Goal: Find contact information: Find contact information

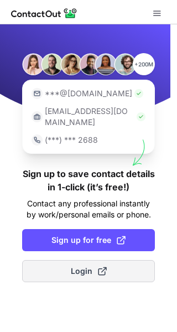
click at [85, 265] on span "Login" at bounding box center [89, 270] width 36 height 11
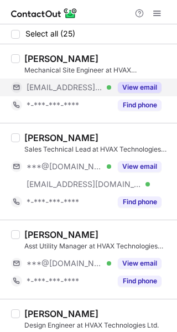
click at [139, 88] on button "View email" at bounding box center [140, 87] width 44 height 11
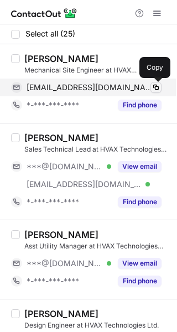
click at [155, 88] on span at bounding box center [155, 87] width 9 height 9
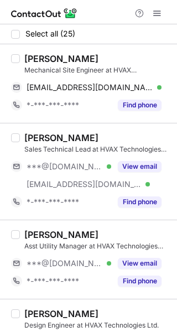
click at [46, 60] on div "Rohan Jadhav" at bounding box center [61, 58] width 74 height 11
copy div "Rohan"
click at [46, 60] on div "Rohan Jadhav" at bounding box center [61, 58] width 74 height 11
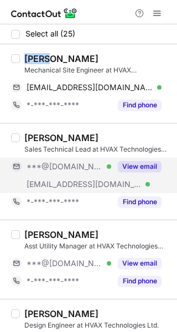
click at [137, 168] on button "View email" at bounding box center [140, 166] width 44 height 11
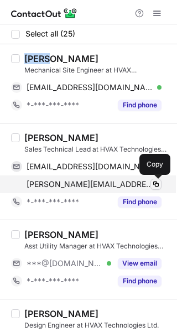
click at [155, 185] on span at bounding box center [155, 184] width 9 height 9
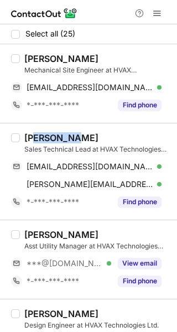
drag, startPoint x: 66, startPoint y: 139, endPoint x: 32, endPoint y: 135, distance: 34.5
click at [32, 135] on div "Keith Dias" at bounding box center [61, 137] width 74 height 11
copy div "eith Dias"
click at [32, 135] on div "Keith Dias" at bounding box center [61, 137] width 74 height 11
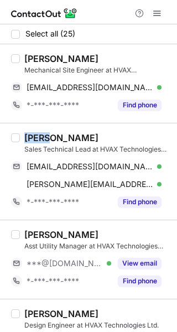
copy div "Keith"
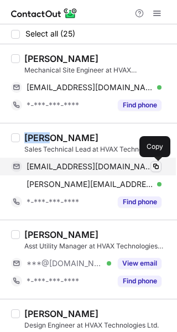
click at [155, 166] on span at bounding box center [155, 166] width 9 height 9
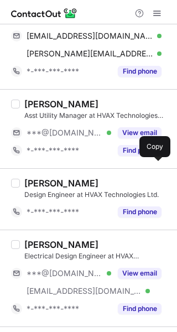
scroll to position [138, 0]
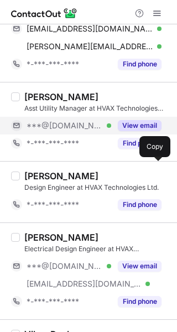
click at [144, 122] on button "View email" at bounding box center [140, 125] width 44 height 11
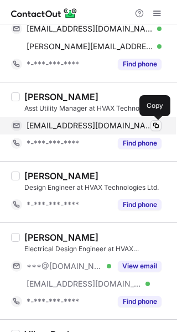
click at [158, 124] on span at bounding box center [155, 125] width 9 height 9
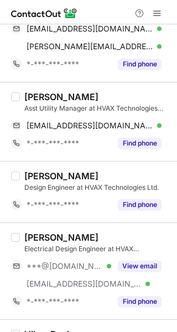
click at [61, 98] on div "Azizurrehman Hafizurrehman" at bounding box center [61, 96] width 74 height 11
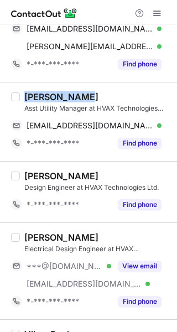
click at [61, 98] on div "Azizurrehman Hafizurrehman" at bounding box center [61, 96] width 74 height 11
copy div "Azizurrehman"
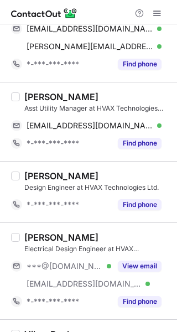
click at [96, 103] on div "Asst Utility Manager at HVAX Technologies Ltd." at bounding box center [97, 108] width 146 height 10
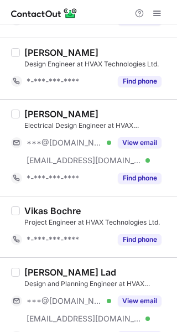
scroll to position [271, 0]
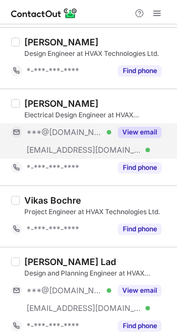
click at [142, 132] on button "View email" at bounding box center [140, 132] width 44 height 11
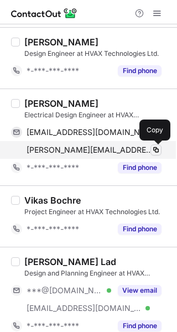
click at [154, 150] on span at bounding box center [155, 149] width 9 height 9
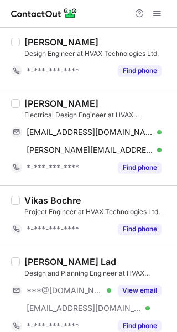
click at [55, 107] on div "Gananjay Nandoskar" at bounding box center [61, 103] width 74 height 11
copy div "Gananjay"
drag, startPoint x: 55, startPoint y: 107, endPoint x: 41, endPoint y: 107, distance: 14.4
click at [55, 107] on div "Gananjay Nandoskar" at bounding box center [61, 103] width 74 height 11
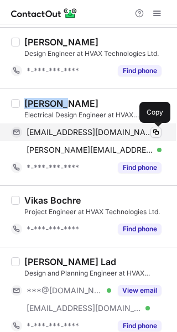
click at [154, 135] on span at bounding box center [155, 132] width 9 height 9
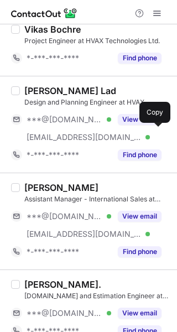
scroll to position [456, 0]
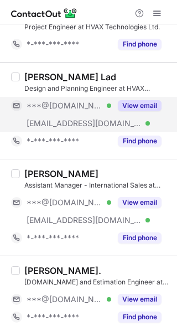
click at [133, 104] on button "View email" at bounding box center [140, 105] width 44 height 11
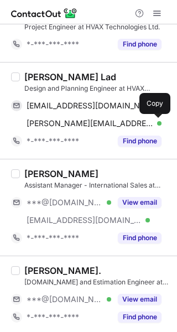
click at [156, 123] on span at bounding box center [155, 123] width 9 height 9
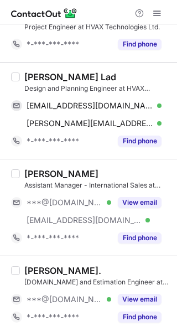
click at [54, 80] on div "Sanket Lad" at bounding box center [70, 76] width 92 height 11
click at [49, 78] on div "Sanket Lad" at bounding box center [70, 76] width 92 height 11
copy div "Sanket"
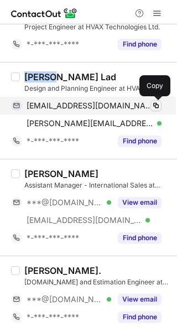
click at [152, 107] on span at bounding box center [155, 105] width 9 height 9
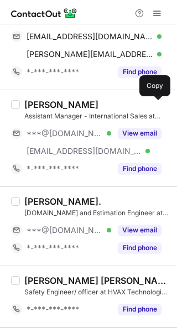
scroll to position [529, 0]
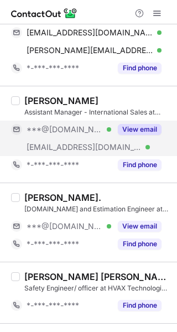
click at [158, 128] on button "View email" at bounding box center [140, 129] width 44 height 11
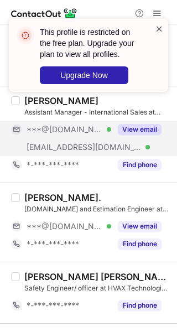
click at [159, 29] on span at bounding box center [159, 28] width 9 height 11
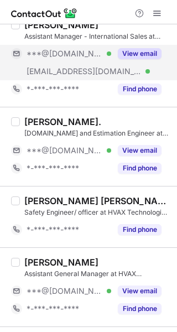
scroll to position [609, 0]
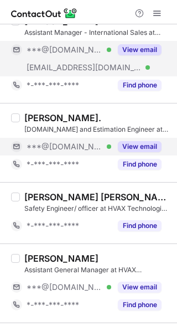
click at [147, 138] on div "View email" at bounding box center [136, 147] width 50 height 18
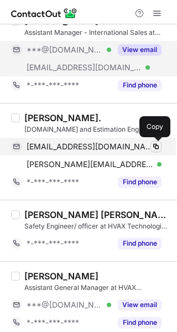
click at [156, 146] on span at bounding box center [155, 146] width 9 height 9
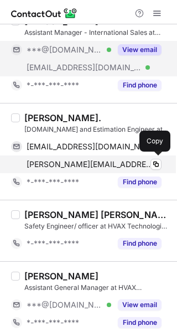
click at [142, 165] on div "durvesh.s@hvax.in Verified" at bounding box center [94, 164] width 135 height 10
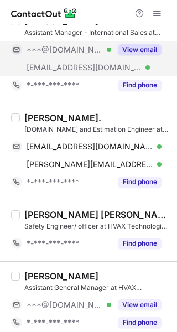
click at [49, 120] on div "Durvesh Sohani." at bounding box center [62, 117] width 77 height 11
copy div "Durvesh"
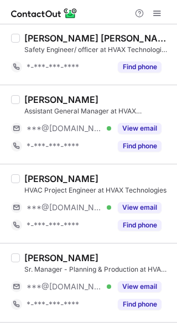
scroll to position [796, 0]
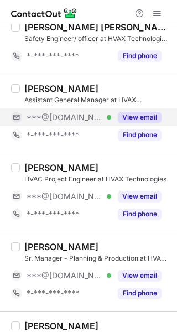
click at [144, 118] on button "View email" at bounding box center [140, 117] width 44 height 11
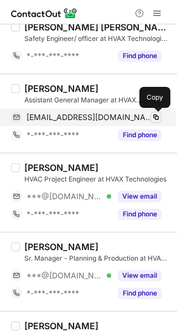
click at [156, 117] on span at bounding box center [155, 117] width 9 height 9
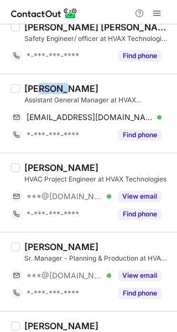
drag, startPoint x: 60, startPoint y: 89, endPoint x: 36, endPoint y: 89, distance: 23.8
click at [36, 89] on div "Atul Pawar" at bounding box center [61, 88] width 74 height 11
copy div "Atul"
click at [36, 89] on div "Atul Pawar" at bounding box center [61, 88] width 74 height 11
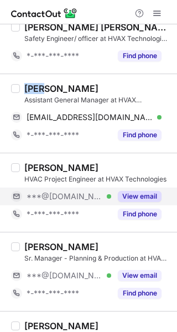
click at [146, 195] on button "View email" at bounding box center [140, 196] width 44 height 11
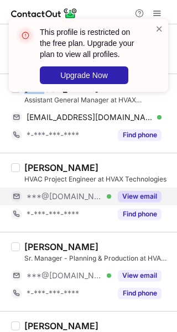
click at [155, 197] on button "View email" at bounding box center [140, 196] width 44 height 11
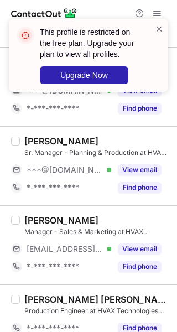
scroll to position [909, 0]
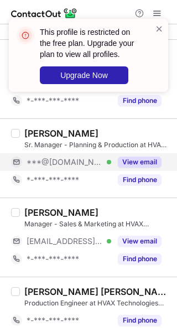
click at [155, 163] on button "View email" at bounding box center [140, 161] width 44 height 11
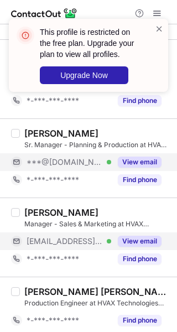
click at [145, 234] on div "View email" at bounding box center [136, 241] width 50 height 18
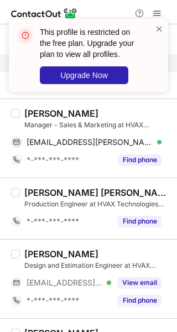
scroll to position [1019, 0]
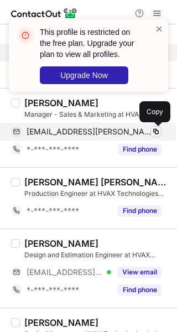
click at [156, 129] on span at bounding box center [155, 131] width 9 height 9
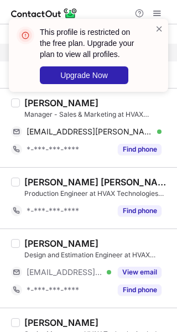
drag, startPoint x: 159, startPoint y: 28, endPoint x: 41, endPoint y: 187, distance: 198.8
click at [159, 28] on span at bounding box center [159, 28] width 9 height 11
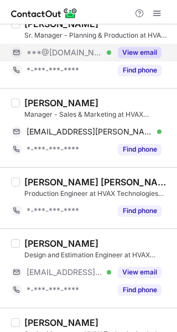
click at [40, 102] on div "Akshay Londhe" at bounding box center [61, 102] width 74 height 11
copy div "Akshay"
click at [40, 102] on div "Akshay Londhe" at bounding box center [61, 102] width 74 height 11
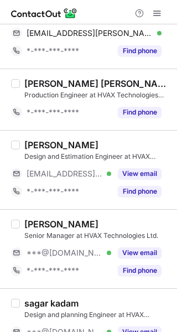
scroll to position [1128, 0]
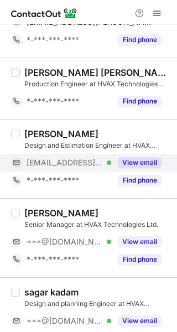
click at [143, 162] on button "View email" at bounding box center [140, 162] width 44 height 11
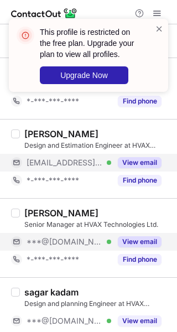
click at [154, 239] on button "View email" at bounding box center [140, 241] width 44 height 11
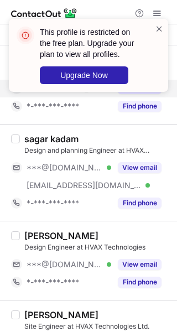
scroll to position [1286, 0]
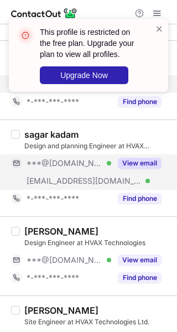
click at [143, 169] on div "View email" at bounding box center [136, 163] width 50 height 18
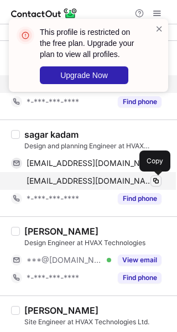
click at [156, 182] on span at bounding box center [155, 180] width 9 height 9
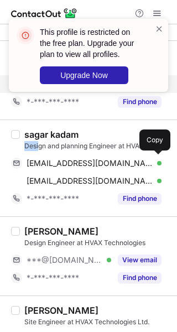
drag, startPoint x: 76, startPoint y: 130, endPoint x: 34, endPoint y: 142, distance: 42.9
click at [34, 142] on div "sagar kadam Design and planning Engineer at HVAX Technologies Ltd." at bounding box center [97, 140] width 146 height 22
click at [34, 142] on div "Design and planning Engineer at HVAX Technologies Ltd." at bounding box center [97, 146] width 146 height 10
drag, startPoint x: 34, startPoint y: 142, endPoint x: 33, endPoint y: 133, distance: 8.5
click at [33, 133] on div "sagar kadam Design and planning Engineer at HVAX Technologies Ltd." at bounding box center [97, 140] width 146 height 22
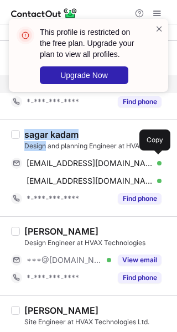
click at [33, 133] on div "sagar kadam" at bounding box center [51, 134] width 54 height 11
copy div "sagar"
click at [33, 133] on div "sagar kadam" at bounding box center [51, 134] width 54 height 11
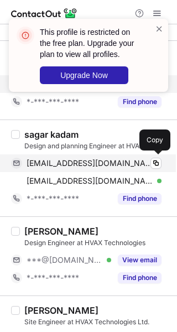
click at [106, 165] on span "sagarkadamin99@gmail.com" at bounding box center [90, 163] width 127 height 10
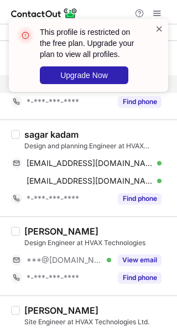
click at [159, 29] on span at bounding box center [159, 28] width 9 height 11
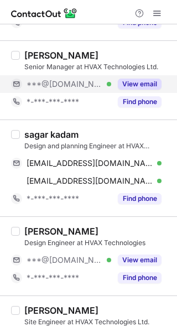
scroll to position [1362, 0]
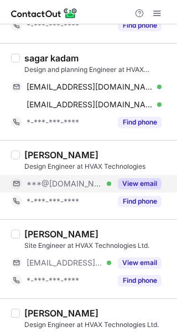
click at [144, 177] on div "View email" at bounding box center [136, 184] width 50 height 18
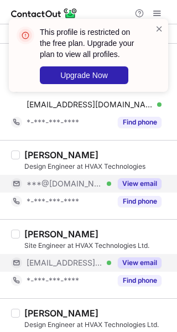
click at [150, 255] on div "View email" at bounding box center [136, 263] width 50 height 18
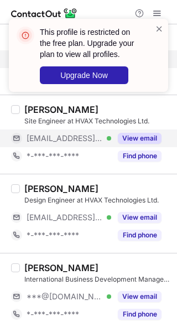
scroll to position [1552, 0]
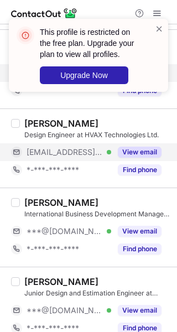
click at [134, 148] on button "View email" at bounding box center [140, 151] width 44 height 11
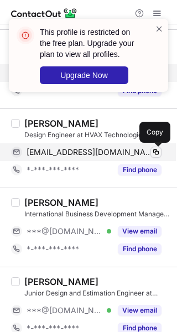
click at [153, 150] on span at bounding box center [155, 152] width 9 height 9
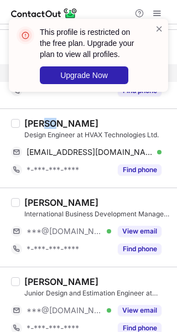
drag, startPoint x: 54, startPoint y: 121, endPoint x: 43, endPoint y: 123, distance: 11.3
click at [43, 123] on div "Karan Padwal" at bounding box center [61, 123] width 74 height 11
click at [165, 233] on div "Dipannita Dutta International Business Development Manager at HVAX Technologies…" at bounding box center [88, 226] width 177 height 79
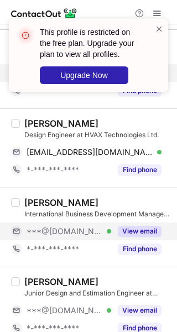
click at [153, 233] on button "View email" at bounding box center [140, 231] width 44 height 11
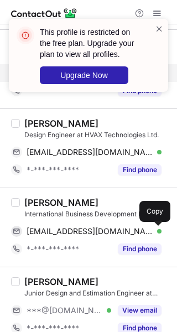
click at [155, 232] on span at bounding box center [155, 231] width 9 height 9
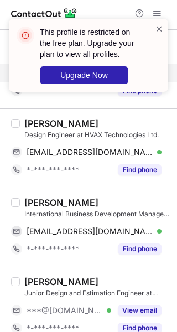
click at [53, 201] on div "Dipannita Dutta" at bounding box center [61, 202] width 74 height 11
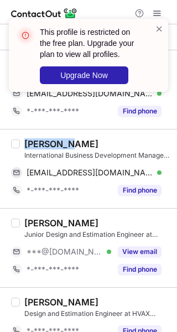
scroll to position [1636, 0]
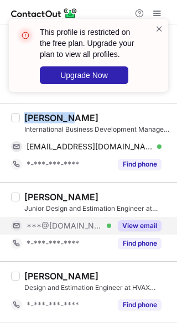
click at [141, 229] on button "View email" at bounding box center [140, 225] width 44 height 11
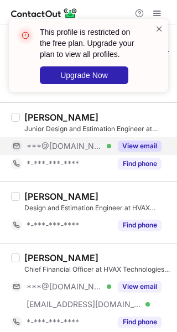
scroll to position [1724, 0]
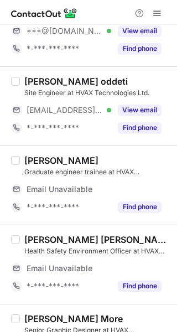
scroll to position [59, 0]
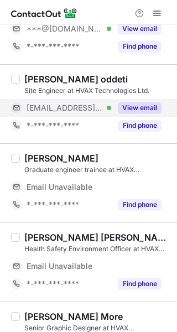
click at [130, 106] on button "View email" at bounding box center [140, 107] width 44 height 11
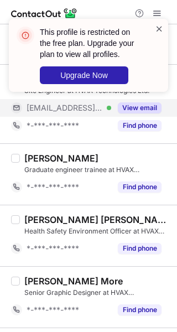
click at [158, 29] on span at bounding box center [159, 28] width 9 height 11
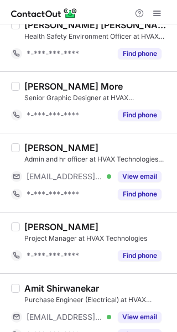
scroll to position [273, 0]
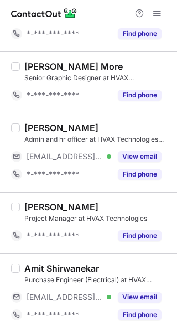
click at [140, 147] on div "Ankit Mishra Admin and hr officer at HVAX Technologies Ltd. ***@hvax.in Verifie…" at bounding box center [95, 152] width 150 height 61
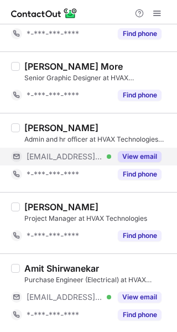
click at [141, 152] on button "View email" at bounding box center [140, 156] width 44 height 11
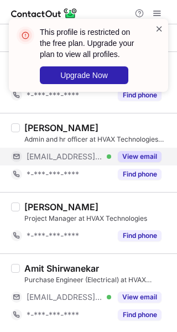
click at [161, 25] on span at bounding box center [159, 28] width 9 height 11
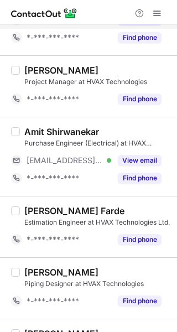
scroll to position [420, 0]
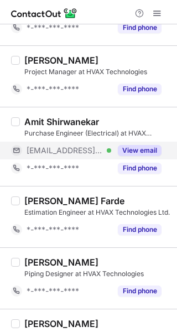
click at [148, 142] on div "View email" at bounding box center [136, 151] width 50 height 18
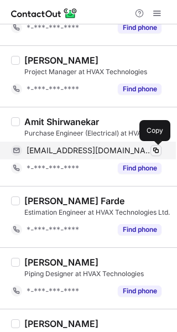
click at [156, 150] on span at bounding box center [155, 150] width 9 height 9
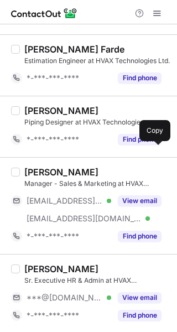
scroll to position [591, 0]
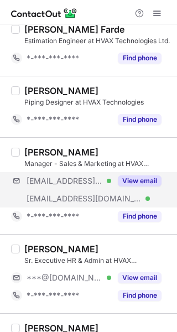
click at [146, 191] on div "***@yahoo.in Verified ***@hvax.in Verified View email" at bounding box center [90, 189] width 159 height 35
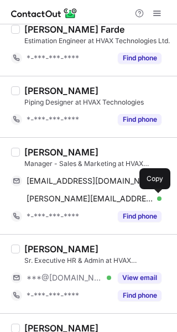
click at [156, 200] on span at bounding box center [155, 198] width 9 height 9
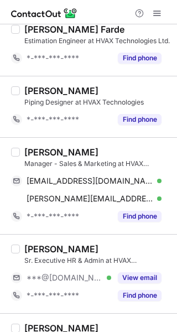
click at [56, 147] on div "Shikha Pandey" at bounding box center [61, 151] width 74 height 11
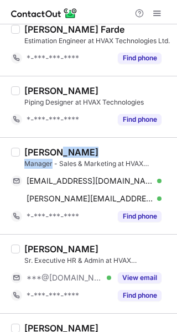
drag, startPoint x: 56, startPoint y: 147, endPoint x: 28, endPoint y: 158, distance: 30.1
click at [28, 158] on div "Shikha Pandey Manager - Sales & Marketing at HVAX Technologies Ltd." at bounding box center [97, 157] width 146 height 22
drag, startPoint x: 28, startPoint y: 158, endPoint x: 28, endPoint y: 151, distance: 6.1
click at [28, 151] on div "Shikha Pandey Manager - Sales & Marketing at HVAX Technologies Ltd." at bounding box center [97, 157] width 146 height 22
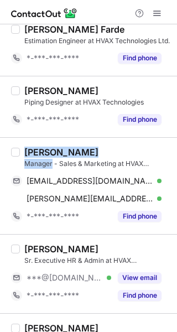
click at [28, 151] on div "Shikha Pandey" at bounding box center [61, 151] width 74 height 11
copy div "Shikha Pandey Manager"
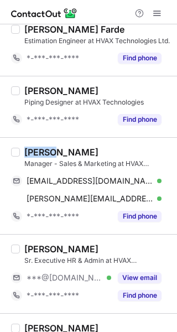
click at [28, 151] on div "Shikha Pandey" at bounding box center [61, 151] width 74 height 11
copy div "Shikha"
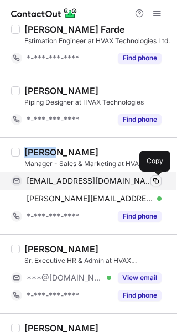
click at [154, 183] on span at bounding box center [155, 180] width 9 height 9
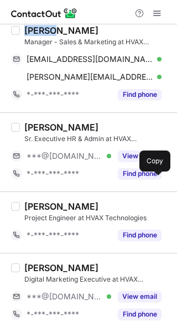
scroll to position [715, 0]
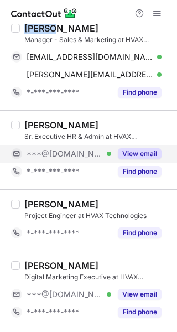
click at [127, 153] on button "View email" at bounding box center [140, 153] width 44 height 11
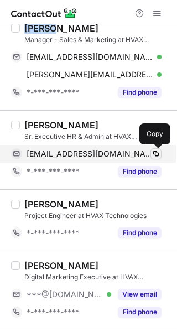
click at [154, 156] on span at bounding box center [155, 153] width 9 height 9
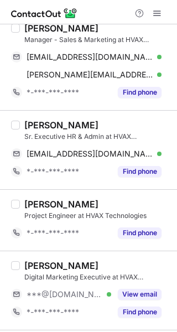
click at [53, 127] on div "Poornima Rai" at bounding box center [61, 124] width 74 height 11
copy div "Poornima"
click at [53, 127] on div "Poornima Rai" at bounding box center [61, 124] width 74 height 11
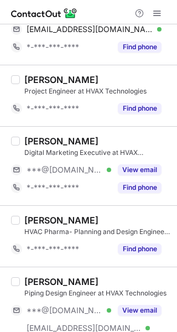
scroll to position [841, 0]
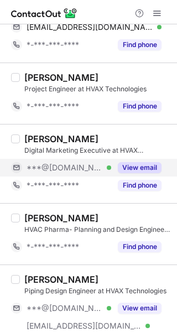
click at [127, 165] on button "View email" at bounding box center [140, 167] width 44 height 11
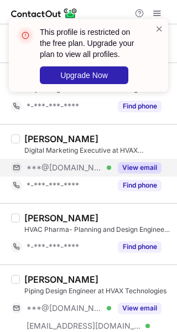
scroll to position [896, 0]
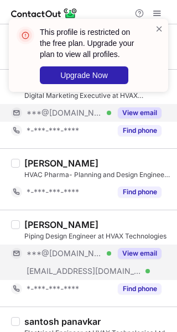
click at [151, 250] on button "View email" at bounding box center [140, 253] width 44 height 11
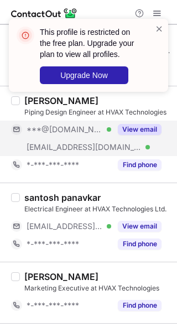
scroll to position [1033, 0]
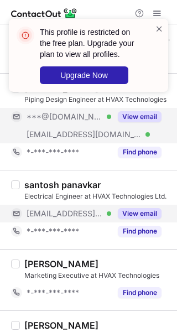
click at [137, 210] on button "View email" at bounding box center [140, 213] width 44 height 11
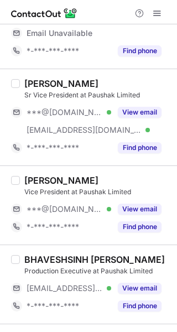
scroll to position [58, 0]
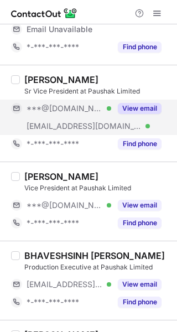
click at [142, 106] on button "View email" at bounding box center [140, 108] width 44 height 11
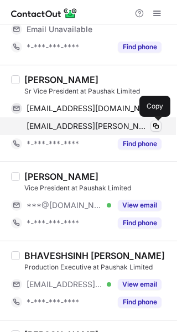
click at [155, 126] on span at bounding box center [155, 126] width 9 height 9
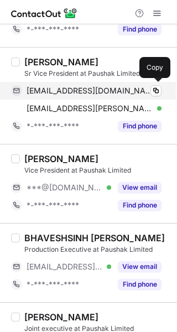
click at [125, 90] on span "[EMAIL_ADDRESS][DOMAIN_NAME]" at bounding box center [90, 91] width 127 height 10
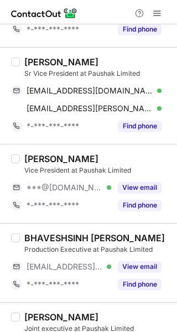
click at [62, 59] on div "[PERSON_NAME]" at bounding box center [61, 61] width 74 height 11
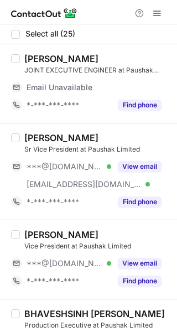
click at [39, 139] on div "[PERSON_NAME]" at bounding box center [61, 137] width 74 height 11
copy div "Jain"
click at [39, 139] on div "[PERSON_NAME]" at bounding box center [61, 137] width 74 height 11
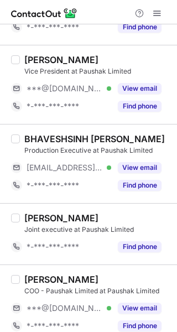
scroll to position [139, 0]
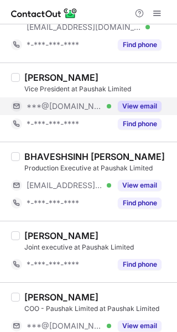
click at [147, 104] on button "View email" at bounding box center [140, 106] width 44 height 11
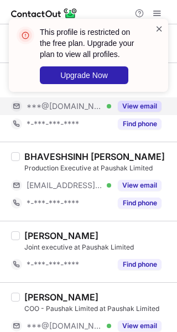
click at [158, 28] on span at bounding box center [159, 28] width 9 height 11
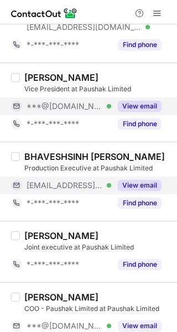
click at [140, 184] on button "View email" at bounding box center [140, 185] width 44 height 11
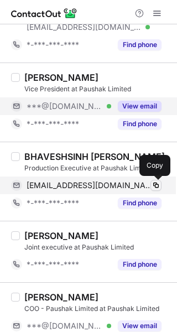
click at [153, 184] on span at bounding box center [155, 185] width 9 height 9
